Goal: Information Seeking & Learning: Check status

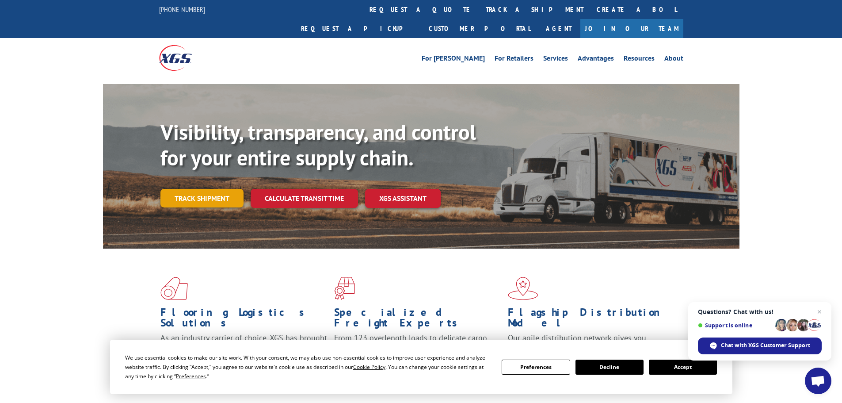
click at [197, 189] on link "Track shipment" at bounding box center [201, 198] width 83 height 19
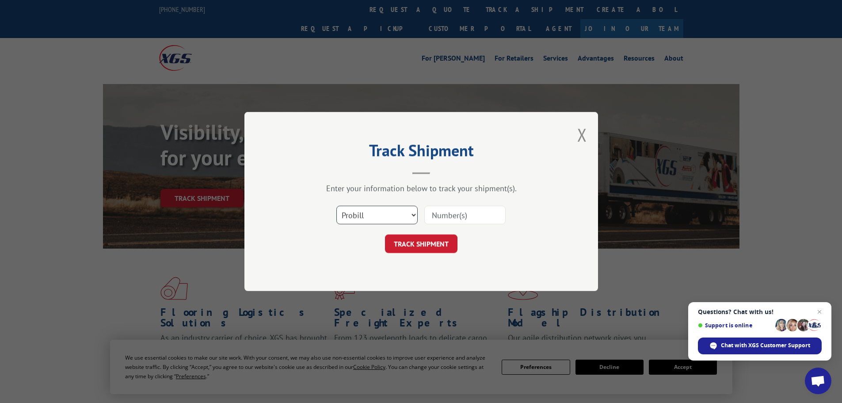
click at [385, 216] on select "Select category... Probill BOL PO" at bounding box center [376, 214] width 81 height 19
select select "po"
click at [336, 205] on select "Select category... Probill BOL PO" at bounding box center [376, 214] width 81 height 19
click at [449, 213] on input at bounding box center [464, 214] width 81 height 19
paste input "32549265"
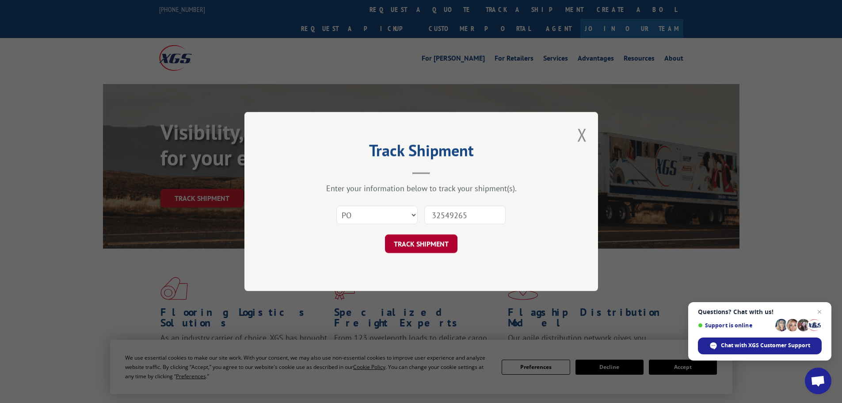
type input "32549265"
click at [423, 245] on button "TRACK SHIPMENT" at bounding box center [421, 243] width 72 height 19
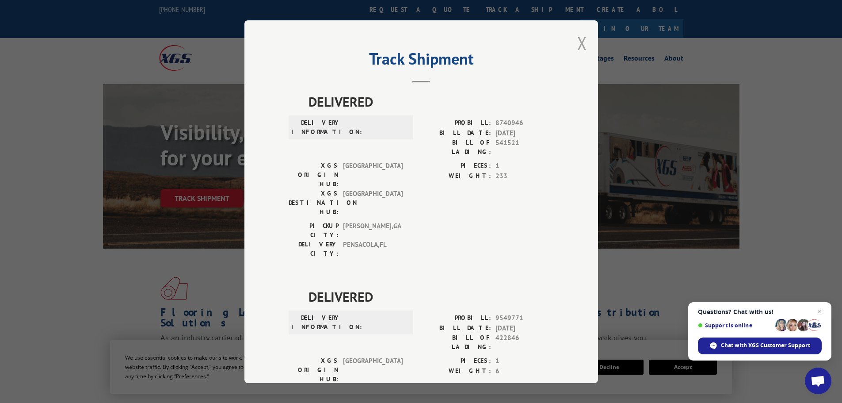
click at [578, 42] on button "Close modal" at bounding box center [582, 42] width 10 height 23
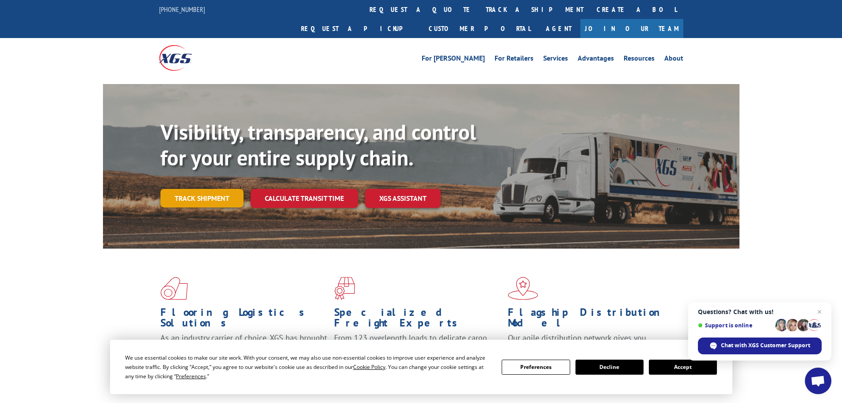
click at [203, 189] on link "Track shipment" at bounding box center [201, 198] width 83 height 19
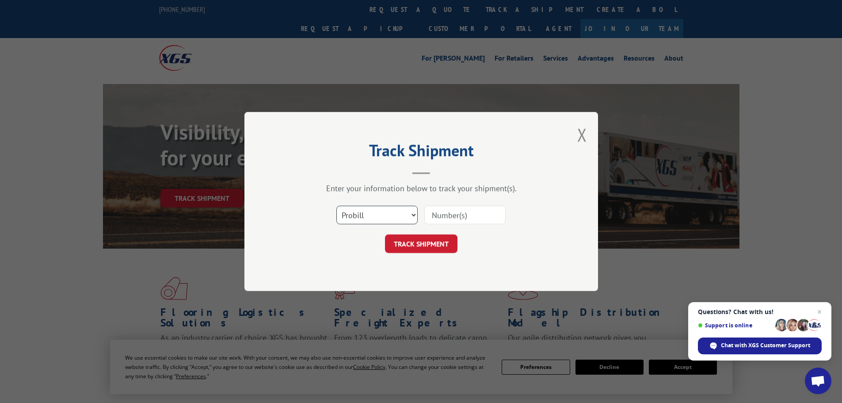
click at [376, 216] on select "Select category... Probill BOL PO" at bounding box center [376, 214] width 81 height 19
select select "po"
click at [336, 205] on select "Select category... Probill BOL PO" at bounding box center [376, 214] width 81 height 19
click at [433, 214] on input at bounding box center [464, 214] width 81 height 19
paste input "32549350"
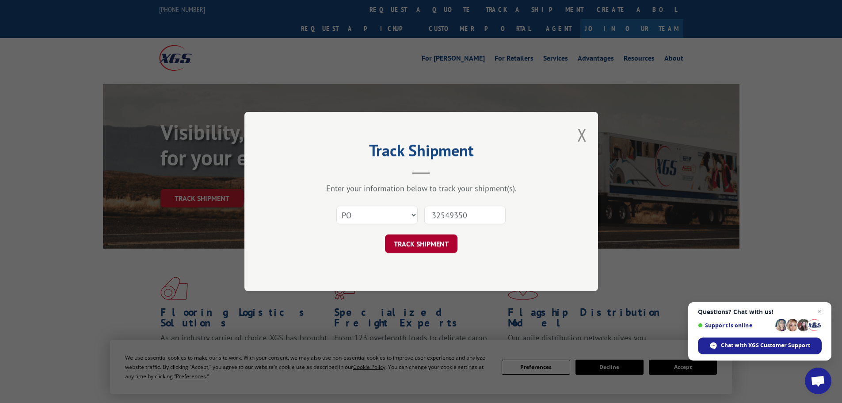
type input "32549350"
click at [427, 245] on button "TRACK SHIPMENT" at bounding box center [421, 243] width 72 height 19
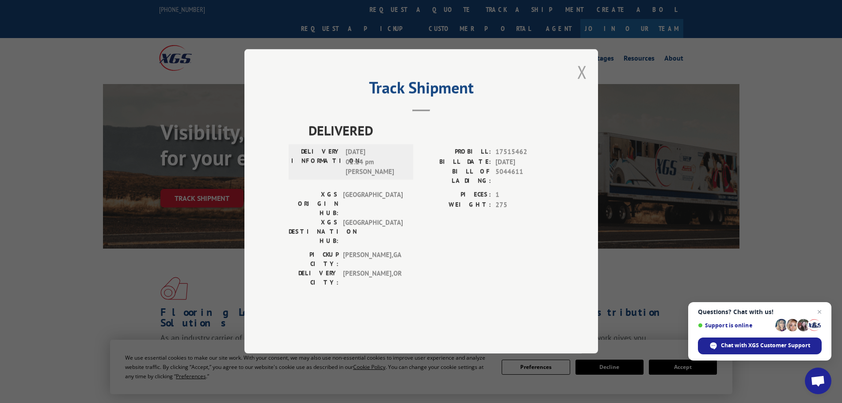
click at [581, 84] on button "Close modal" at bounding box center [582, 71] width 10 height 23
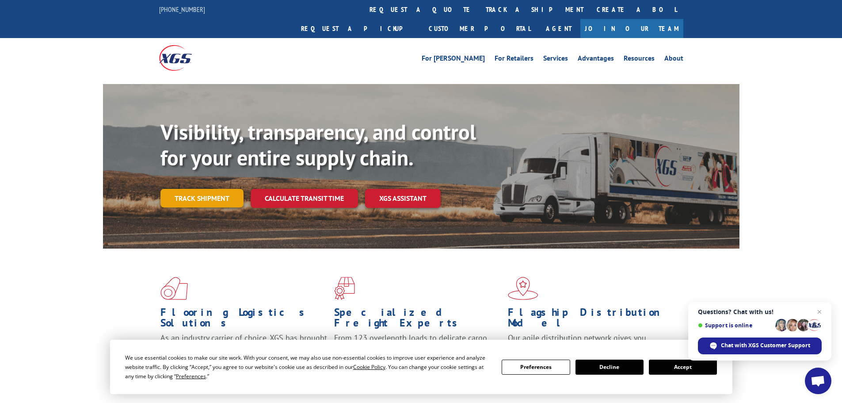
click at [188, 189] on link "Track shipment" at bounding box center [201, 198] width 83 height 19
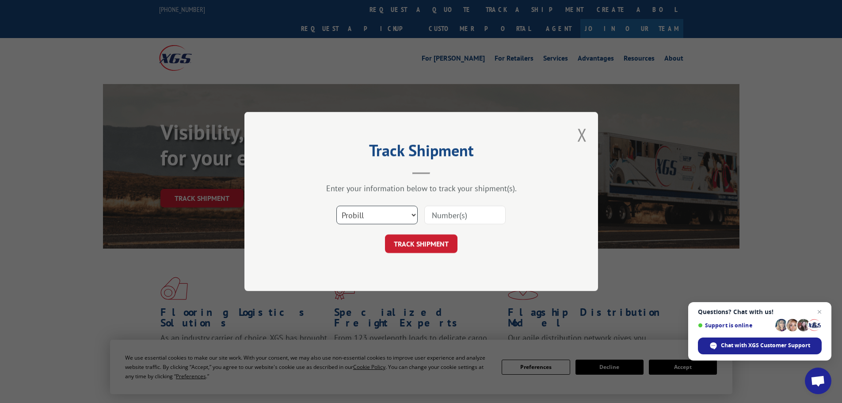
click at [354, 216] on select "Select category... Probill BOL PO" at bounding box center [376, 214] width 81 height 19
select select "po"
click at [336, 205] on select "Select category... Probill BOL PO" at bounding box center [376, 214] width 81 height 19
click at [442, 215] on input at bounding box center [464, 214] width 81 height 19
paste input "32549380"
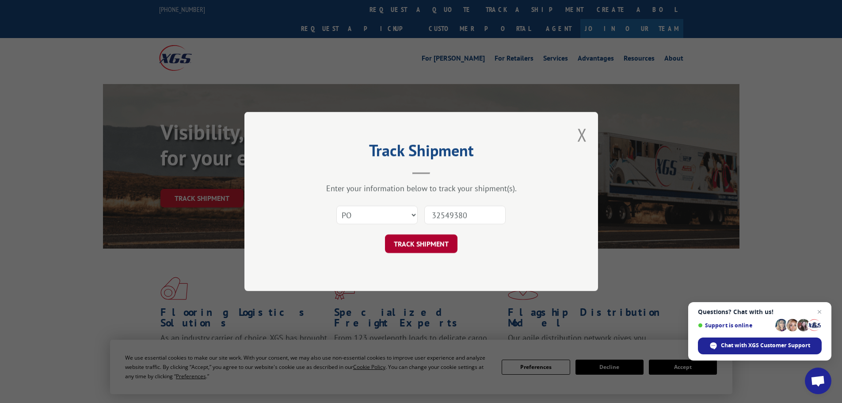
type input "32549380"
click at [403, 243] on button "TRACK SHIPMENT" at bounding box center [421, 243] width 72 height 19
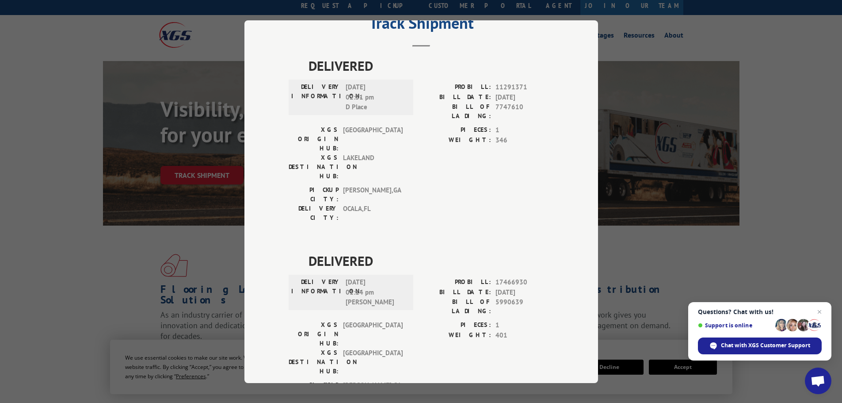
scroll to position [44, 0]
